Goal: Check status

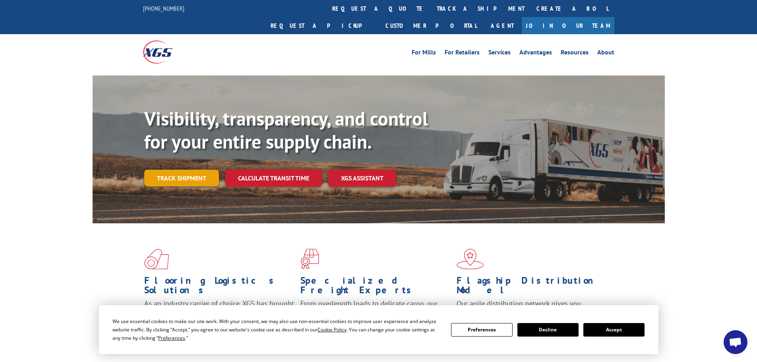
click at [203, 170] on link "Track shipment" at bounding box center [181, 178] width 75 height 17
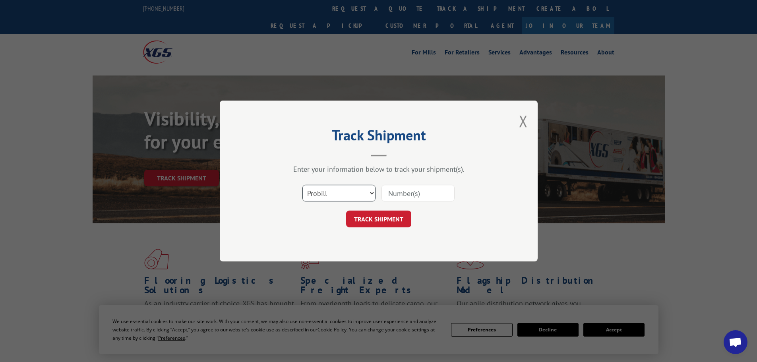
click at [331, 187] on select "Select category... Probill BOL PO" at bounding box center [338, 193] width 73 height 17
select select "bol"
click at [302, 185] on select "Select category... Probill BOL PO" at bounding box center [338, 193] width 73 height 17
click at [409, 197] on input at bounding box center [417, 193] width 73 height 17
type input "296579"
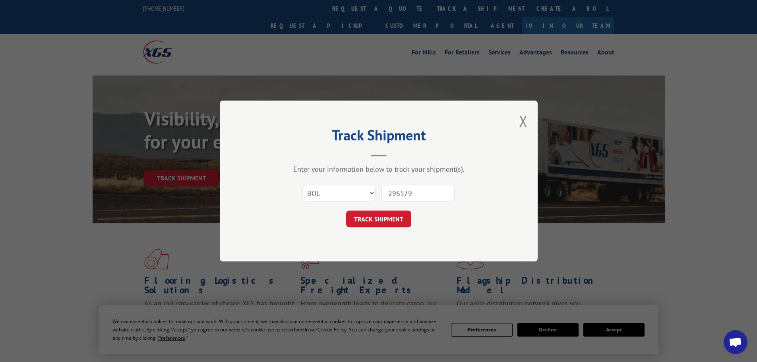
click button "TRACK SHIPMENT" at bounding box center [378, 218] width 65 height 17
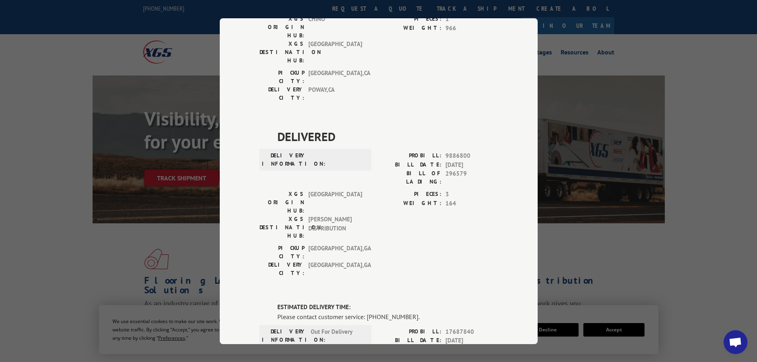
scroll to position [199, 0]
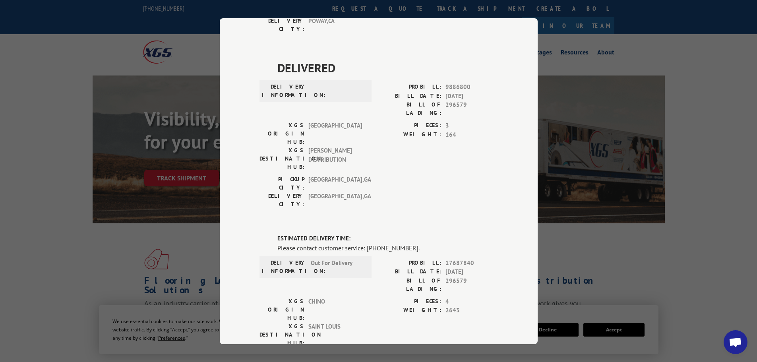
drag, startPoint x: 24, startPoint y: 273, endPoint x: 14, endPoint y: 269, distance: 11.1
click at [24, 273] on div "Track Shipment DELIVERED DELIVERY INFORMATION: PROBILL: 8346041 BILL DATE: [DAT…" at bounding box center [378, 181] width 757 height 362
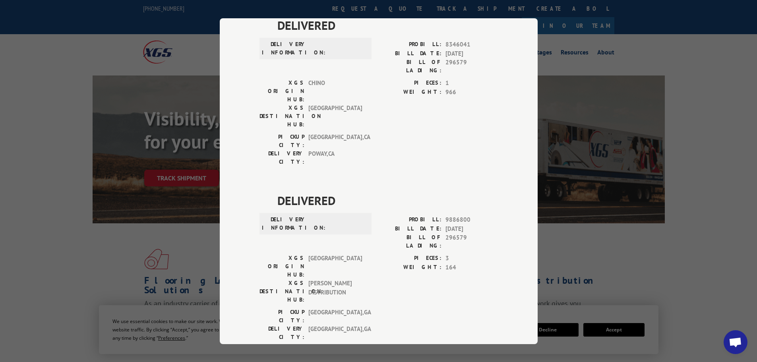
scroll to position [0, 0]
